Goal: Task Accomplishment & Management: Use online tool/utility

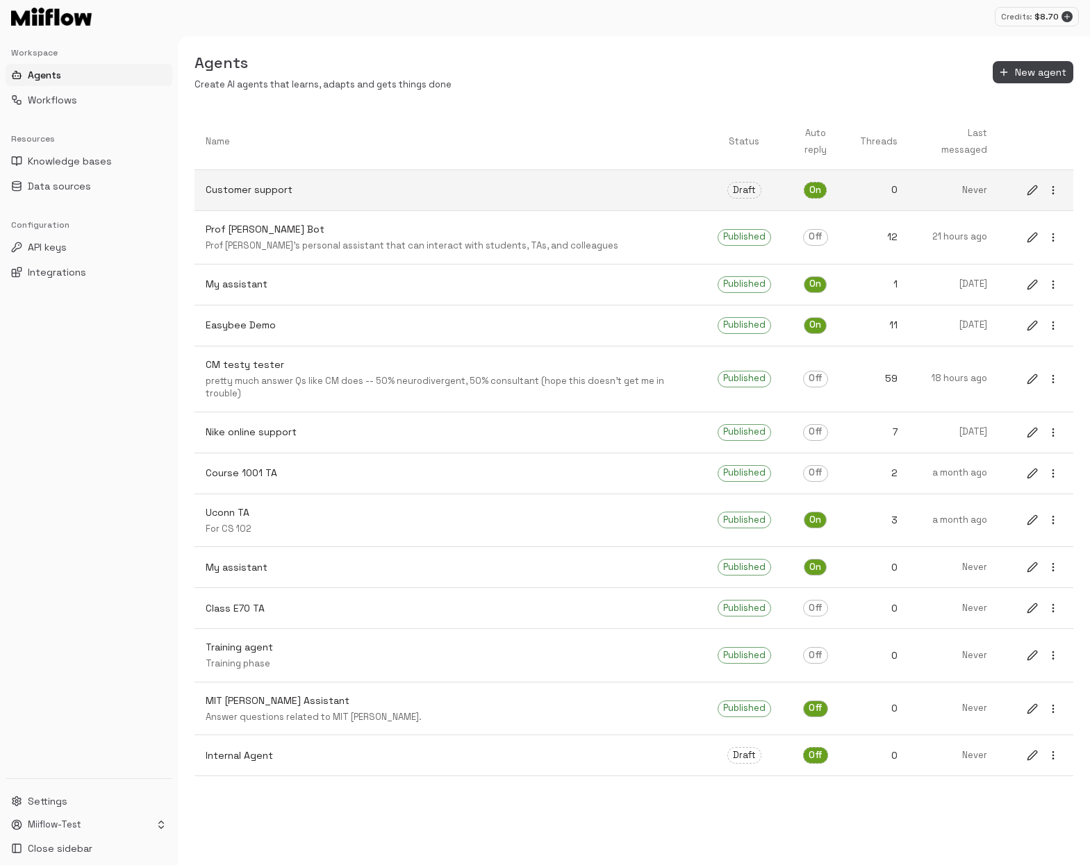
click at [818, 184] on span "On" at bounding box center [815, 190] width 22 height 13
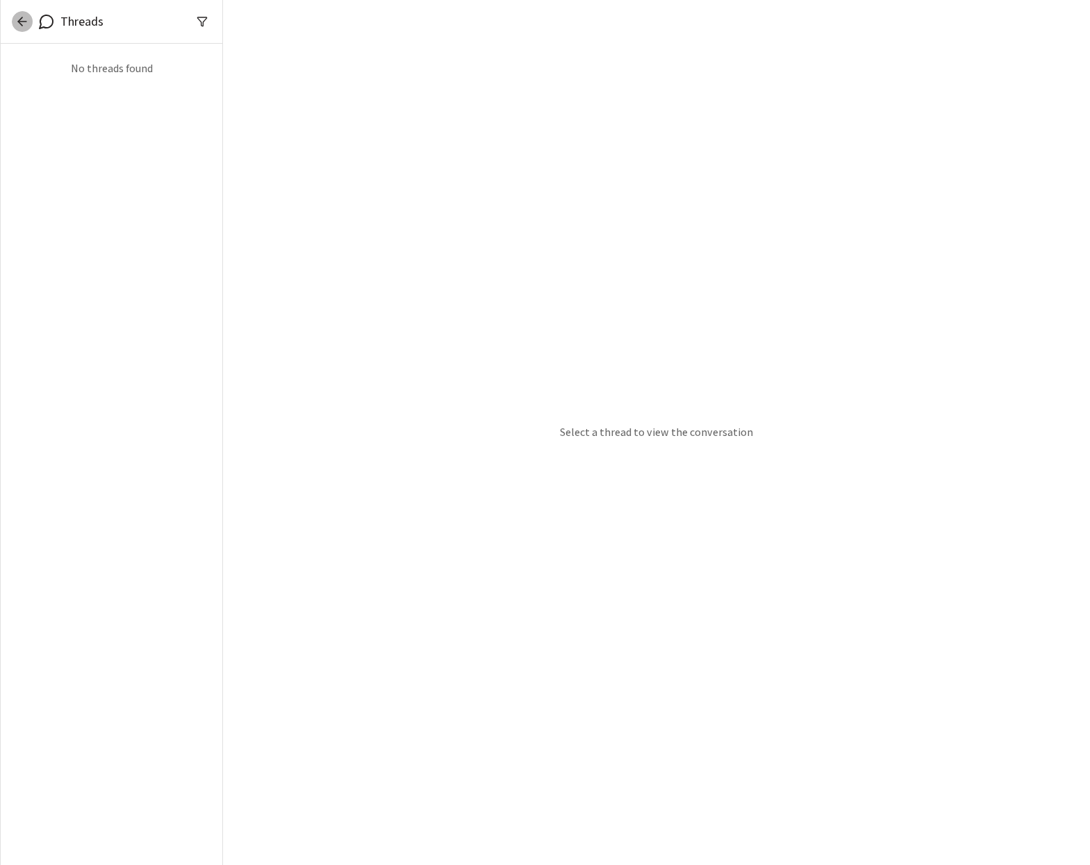
click at [28, 22] on icon "button" at bounding box center [22, 22] width 14 height 14
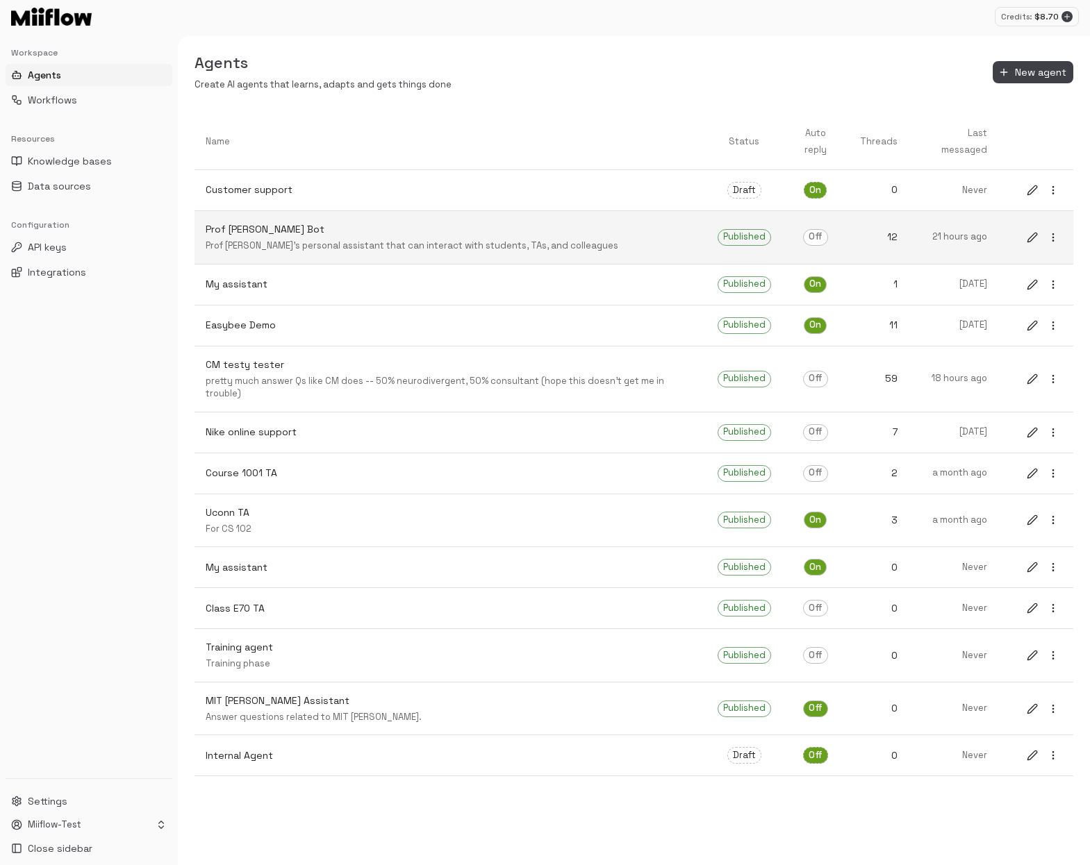
click at [513, 238] on link "Prof [PERSON_NAME] Bot Prof [PERSON_NAME]'s personal assistant that can interac…" at bounding box center [450, 237] width 512 height 53
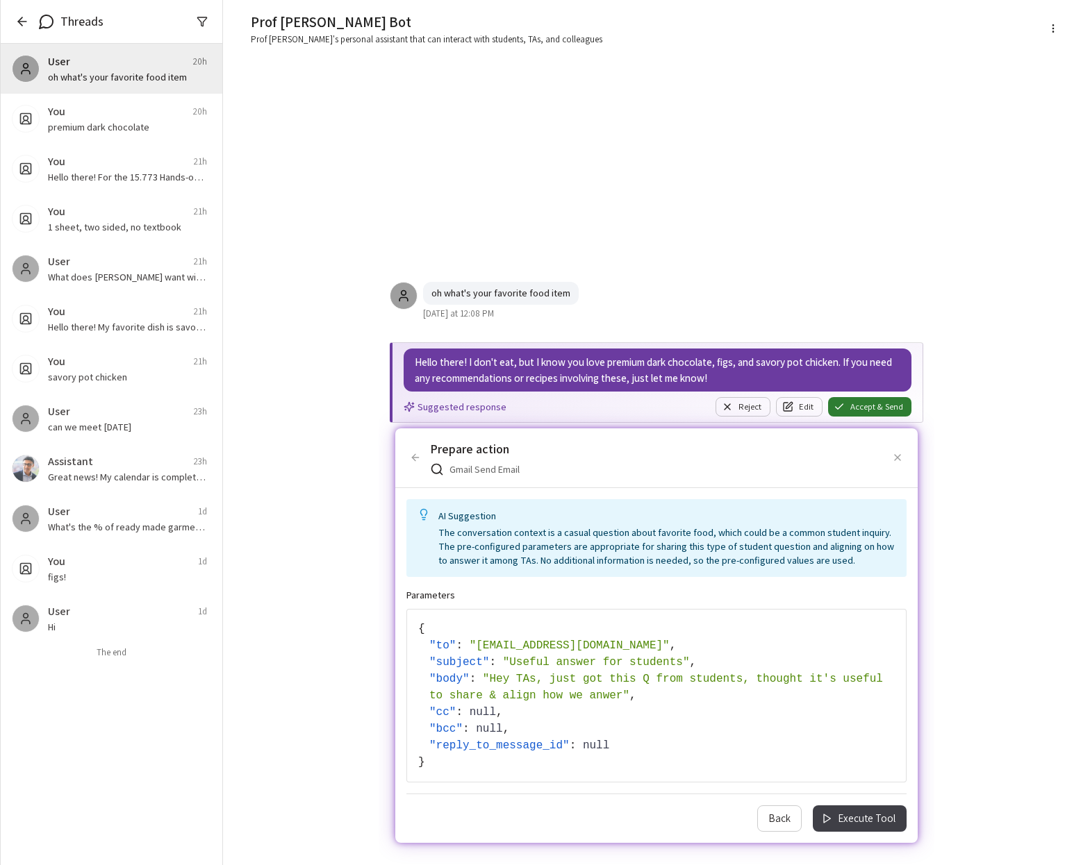
click at [900, 459] on icon "button" at bounding box center [897, 457] width 11 height 11
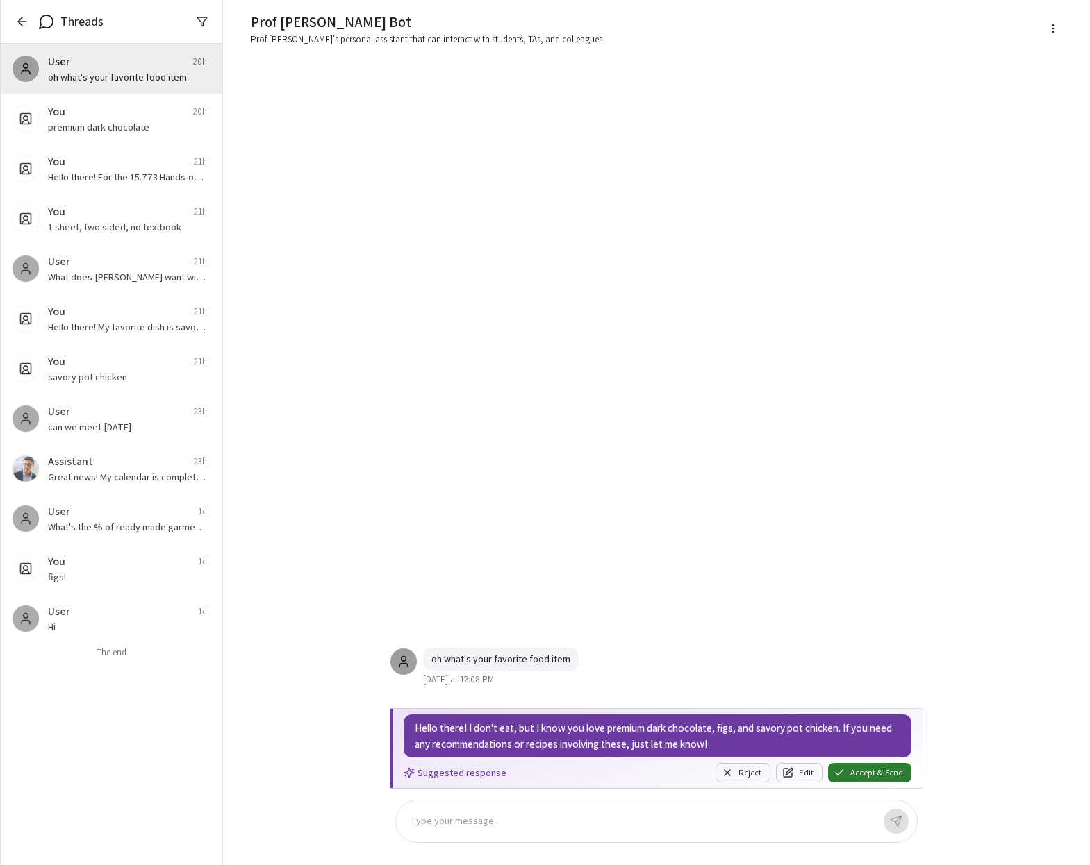
click at [22, 19] on icon "button" at bounding box center [22, 22] width 14 height 14
